Goal: Check status: Check status

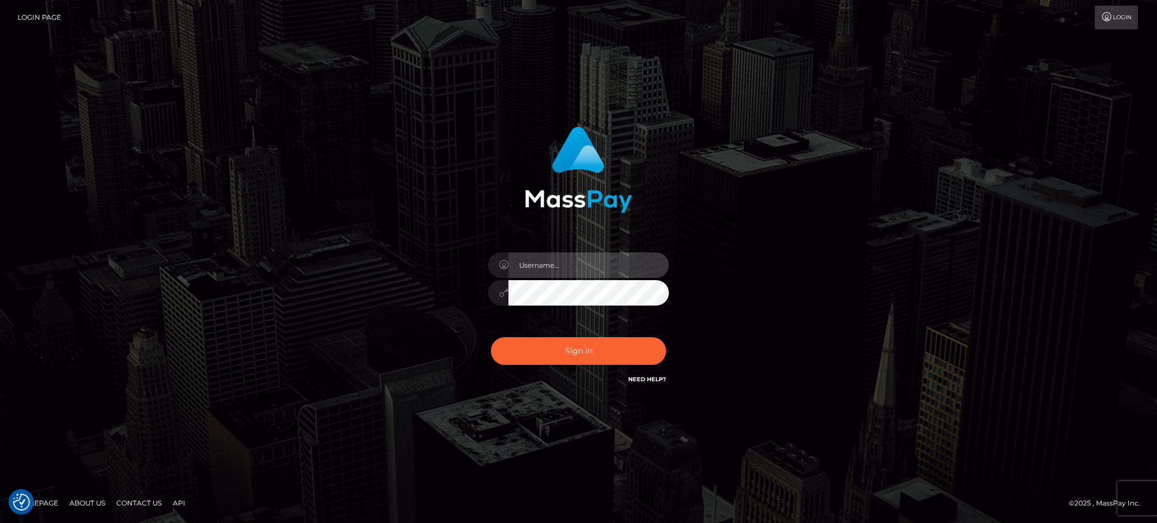
type input "Arjhon.megabonanza"
click at [588, 367] on div "Sign in Need Help?" at bounding box center [579, 355] width 198 height 50
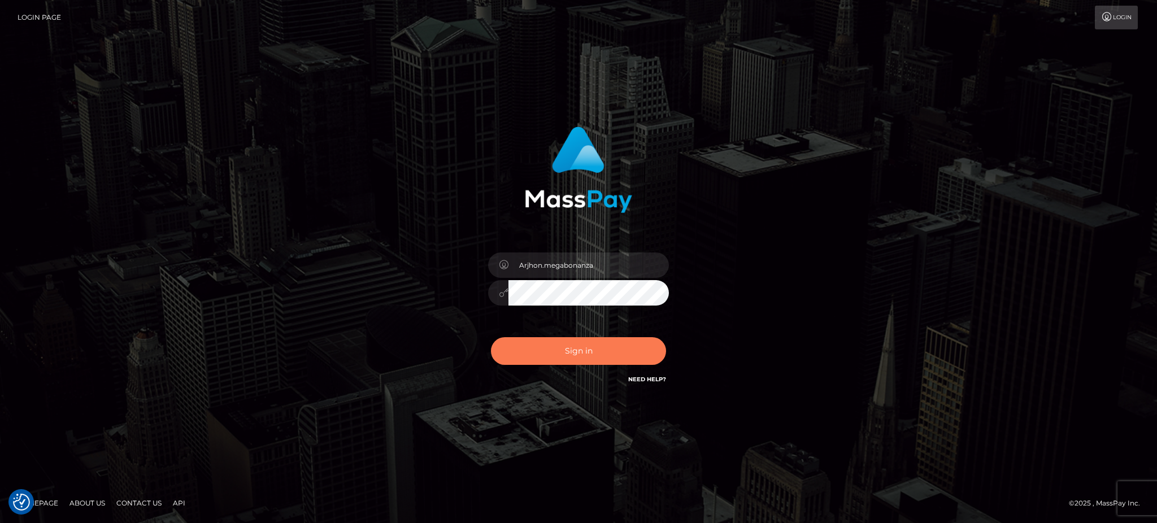
click at [592, 359] on button "Sign in" at bounding box center [578, 351] width 175 height 28
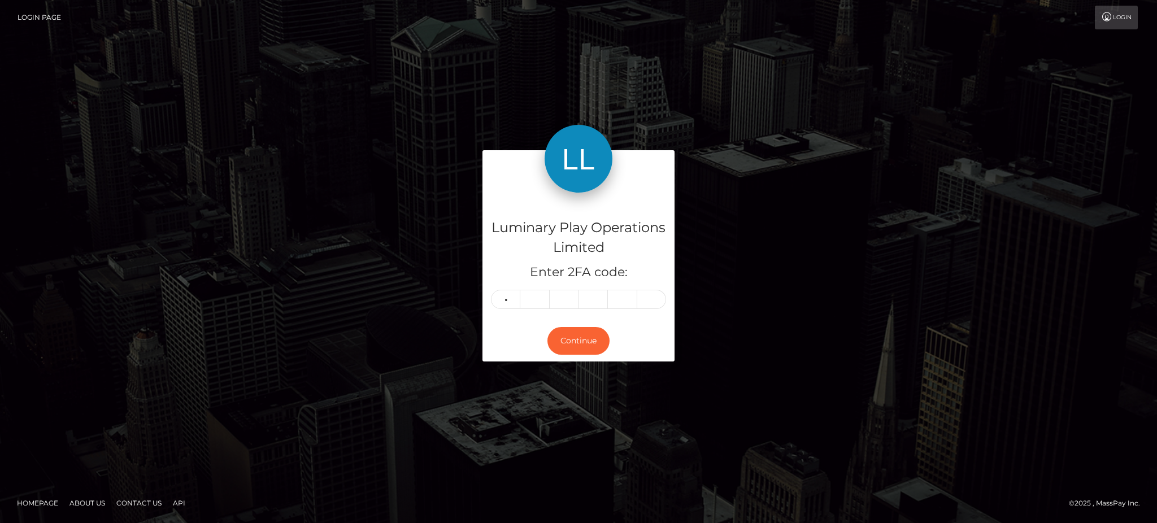
type input "7"
type input "3"
type input "5"
type input "4"
type input "3"
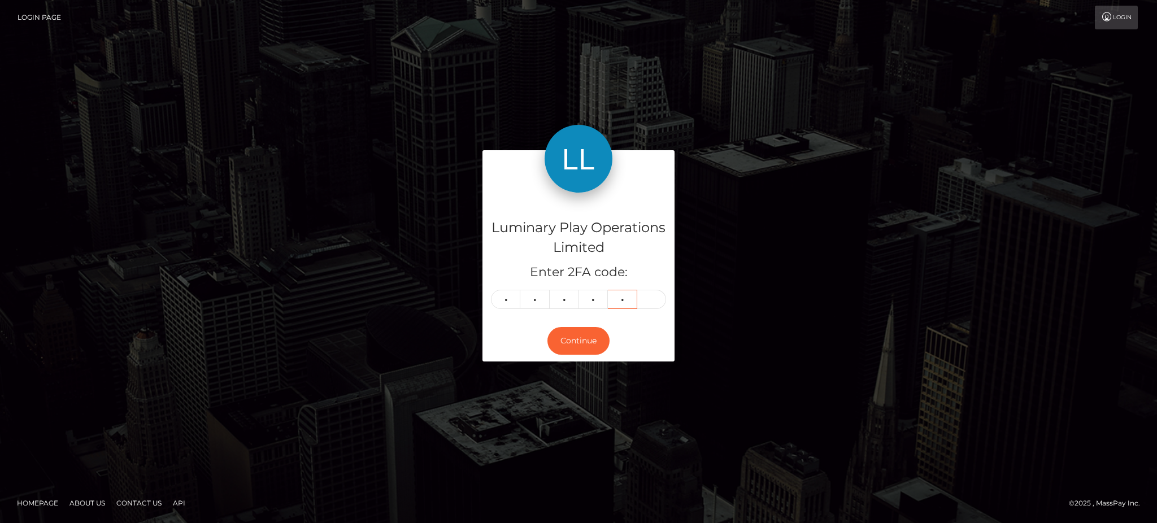
type input "3"
type input "4"
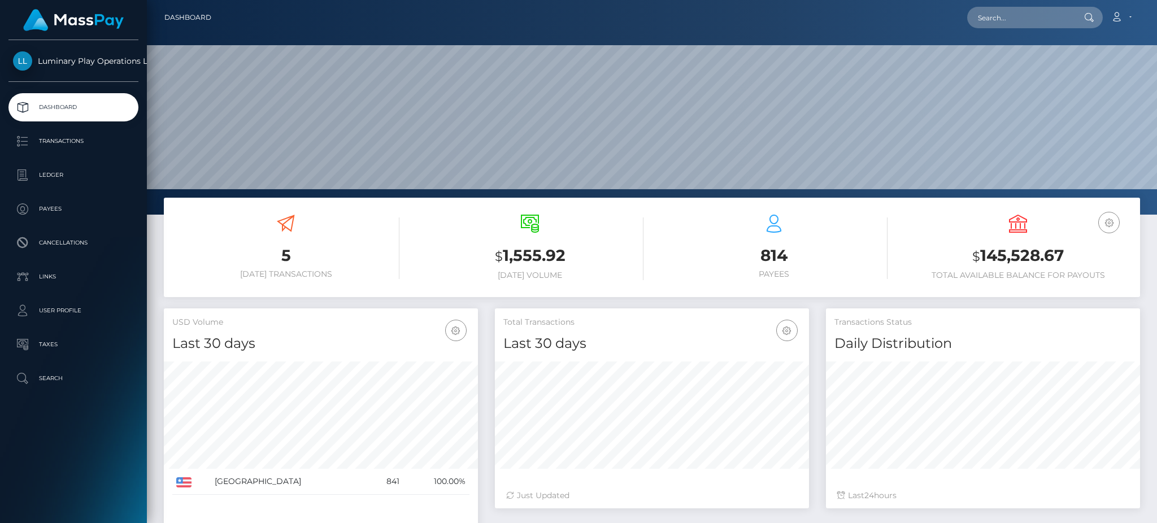
scroll to position [201, 314]
click at [1015, 14] on input "text" at bounding box center [1020, 17] width 106 height 21
paste input "335195"
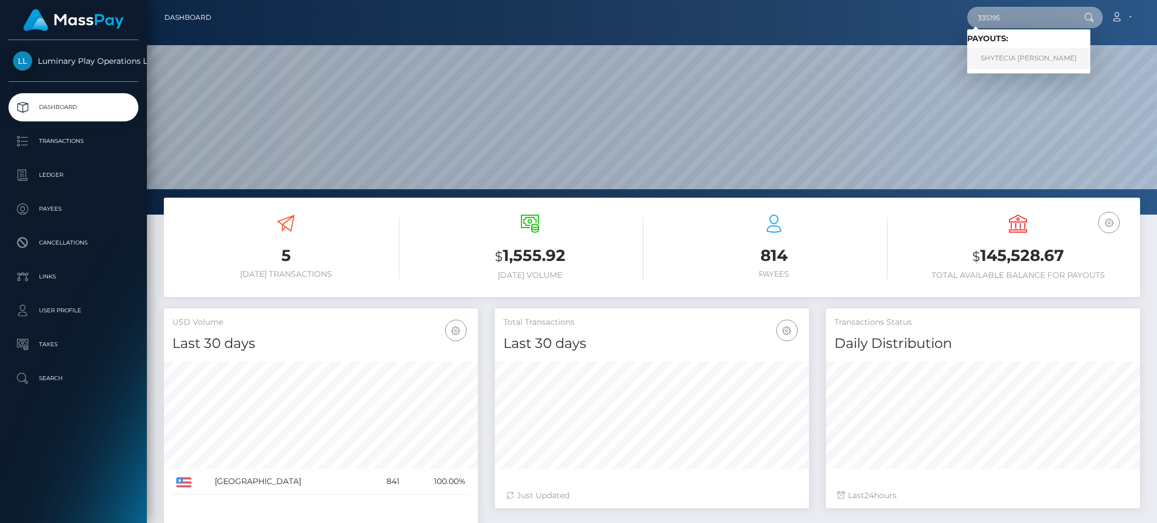
type input "335195"
click at [1023, 63] on link "SHYTECIA NACHEA HILL" at bounding box center [1028, 58] width 123 height 21
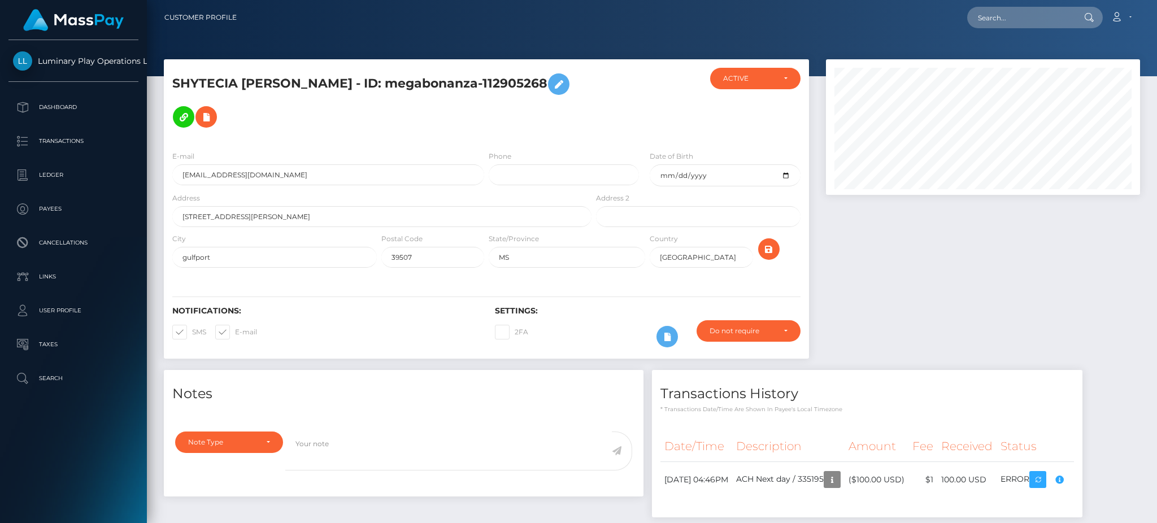
scroll to position [564750, 564571]
click at [1095, 478] on div "Compliance review required. Please provide a recent bank statement using the se…" at bounding box center [1045, 471] width 113 height 68
click at [1095, 477] on div "Compliance review required. Please provide a recent bank statement using the se…" at bounding box center [1045, 471] width 113 height 68
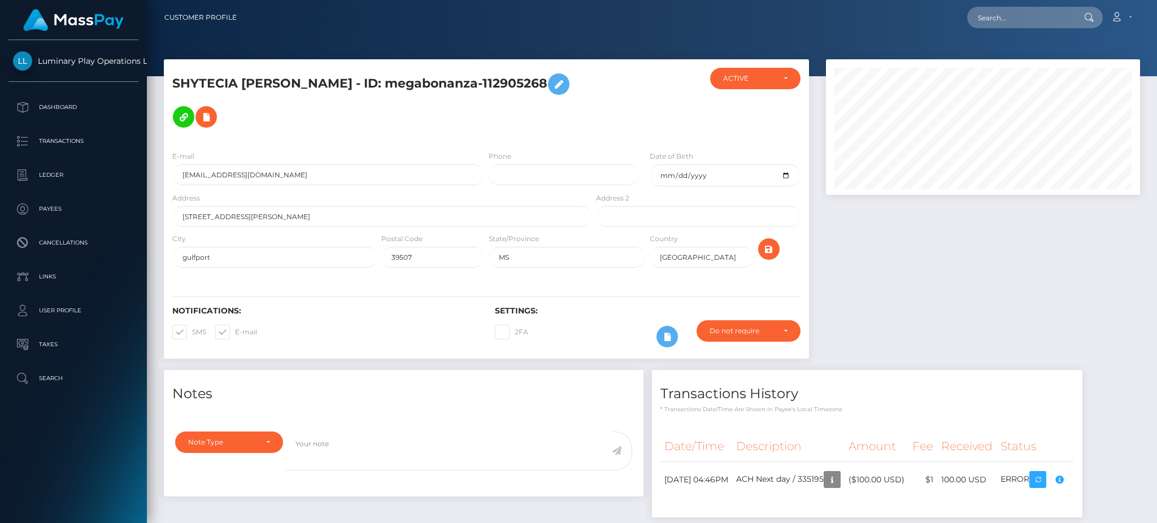
click at [1094, 480] on div "Compliance review required. Please provide a recent bank statement using the se…" at bounding box center [1045, 471] width 113 height 68
click at [1056, 288] on div at bounding box center [982, 214] width 331 height 311
click at [1096, 480] on body "Luminary Play Operations Limited Dashboard Transactions Ledger Payees Cancellat…" at bounding box center [578, 261] width 1157 height 523
click at [961, 260] on div at bounding box center [982, 214] width 331 height 311
